Goal: Check status: Check status

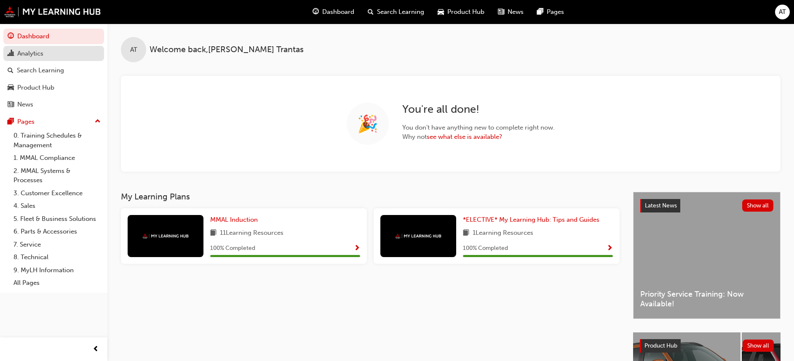
click at [12, 50] on span "chart-icon" at bounding box center [11, 54] width 6 height 8
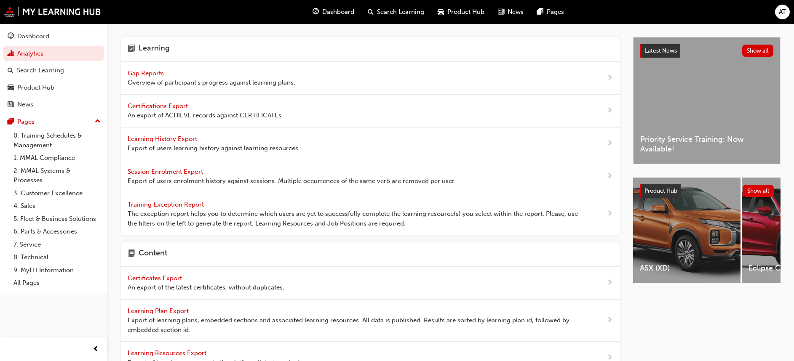
click at [153, 75] on span "Gap Reports" at bounding box center [147, 73] width 38 height 8
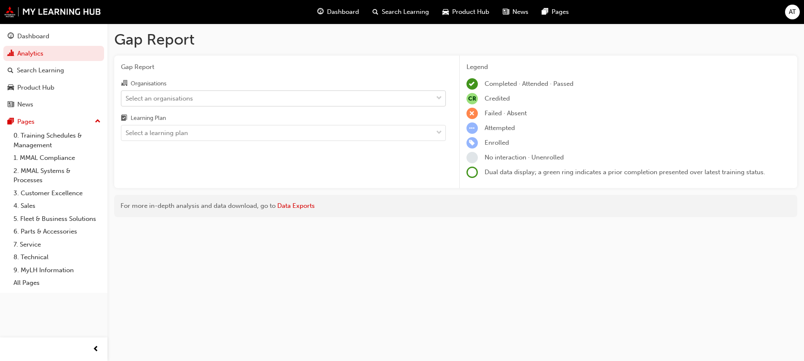
click at [441, 97] on span "down-icon" at bounding box center [439, 98] width 6 height 11
click at [126, 97] on input "Organisations Select an organisations" at bounding box center [126, 97] width 1 height 7
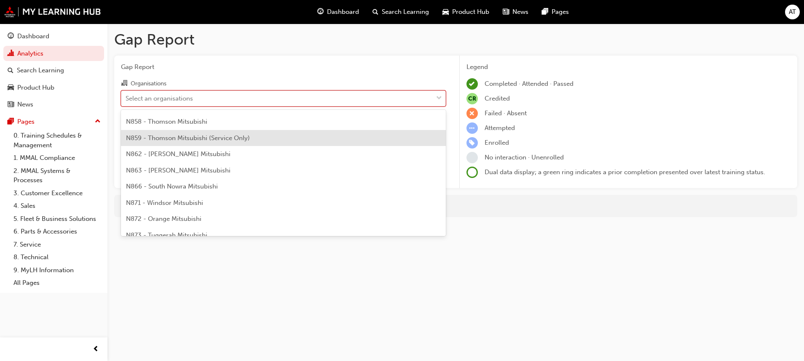
scroll to position [758, 0]
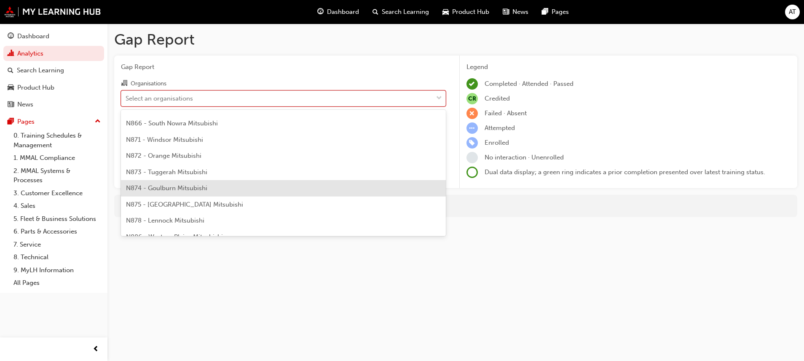
click at [204, 187] on span "N874 - Goulburn Mitsubishi" at bounding box center [166, 188] width 81 height 8
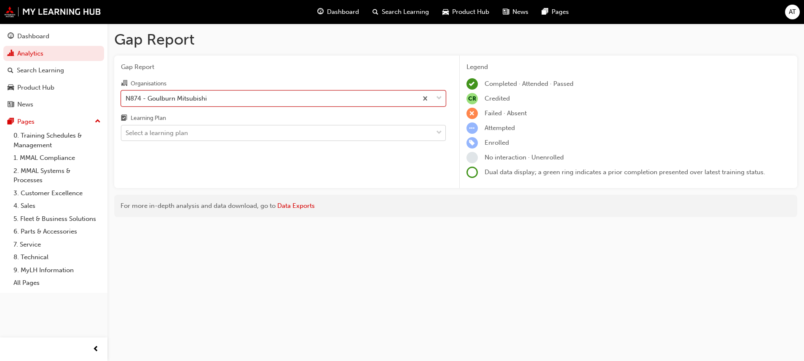
click at [442, 135] on div at bounding box center [439, 133] width 13 height 15
click at [126, 135] on input "Learning Plan Select a learning plan" at bounding box center [126, 132] width 1 height 7
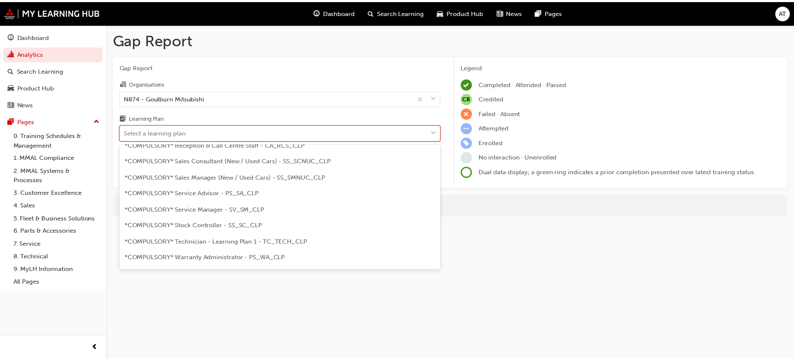
scroll to position [253, 0]
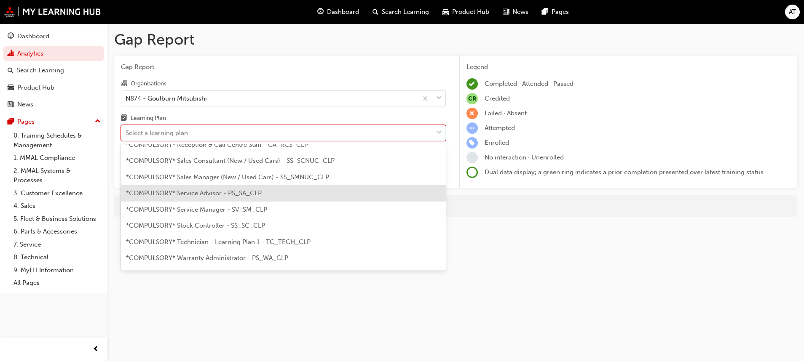
click at [250, 193] on span "*COMPULSORY* Service Advisor - PS_SA_CLP" at bounding box center [194, 194] width 136 height 8
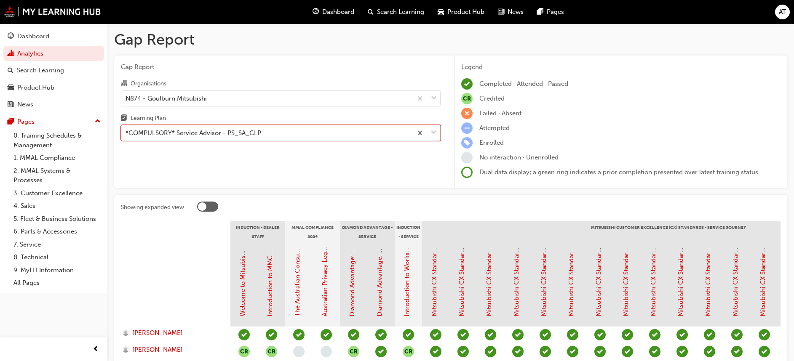
click at [433, 132] on span "down-icon" at bounding box center [434, 133] width 6 height 11
click at [126, 132] on input "Learning Plan option *COMPULSORY* Service Advisor - PS_SA_CLP, selected. 0 resu…" at bounding box center [126, 132] width 1 height 7
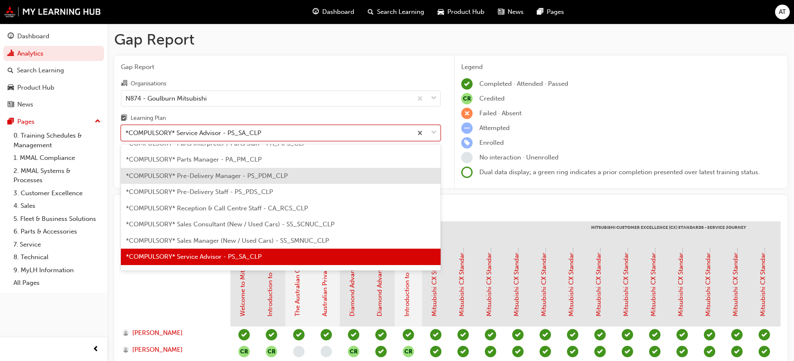
scroll to position [252, 0]
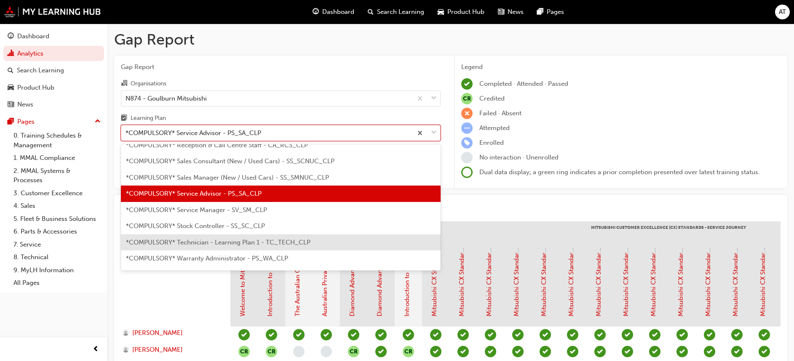
click at [218, 244] on span "*COMPULSORY* Technician - Learning Plan 1 - TC_TECH_CLP" at bounding box center [218, 243] width 184 height 8
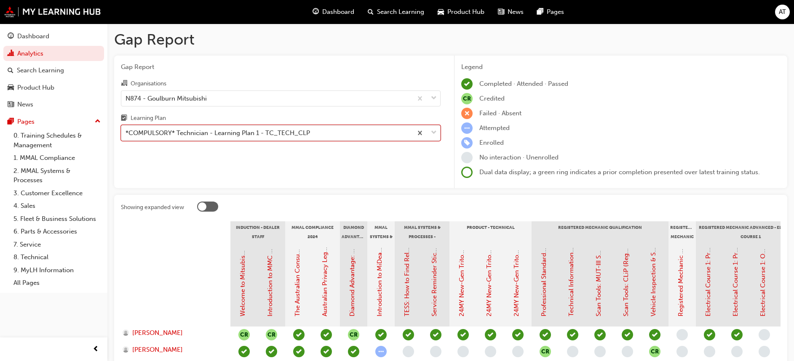
click at [434, 130] on span "down-icon" at bounding box center [434, 133] width 6 height 11
click at [126, 130] on input "Learning Plan option *COMPULSORY* Technician - Learning Plan 1 - TC_TECH_CLP, s…" at bounding box center [126, 132] width 1 height 7
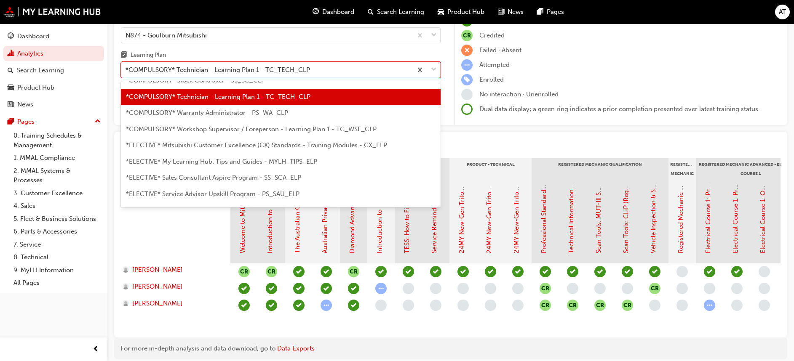
scroll to position [364, 0]
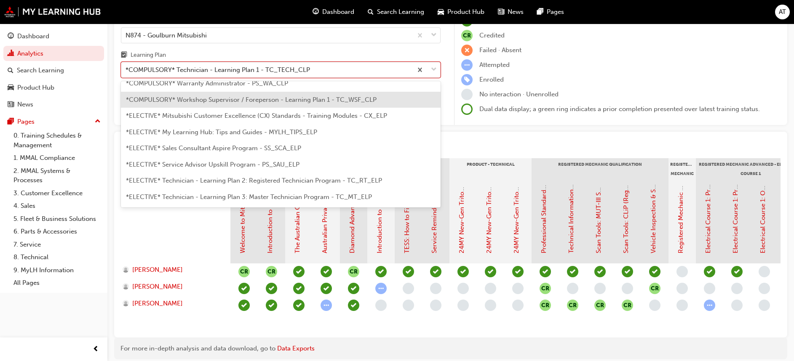
click at [247, 102] on span "*COMPULSORY* Workshop Supervisor / Foreperson - Learning Plan 1 - TC_WSF_CLP" at bounding box center [251, 100] width 251 height 8
